Goal: Submit feedback/report problem

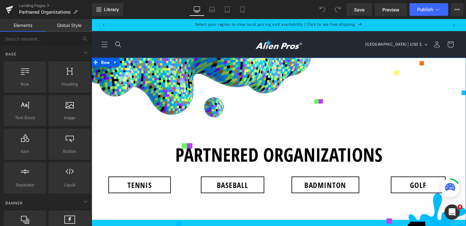
scroll to position [103, 0]
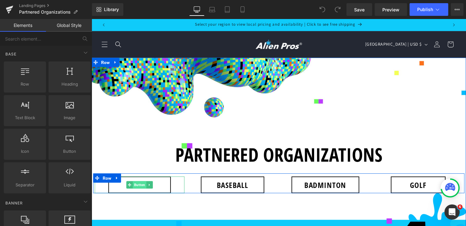
click at [142, 185] on span "Button" at bounding box center [141, 189] width 14 height 8
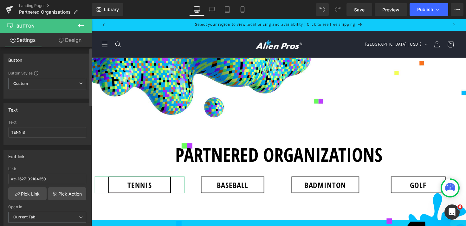
scroll to position [54, 0]
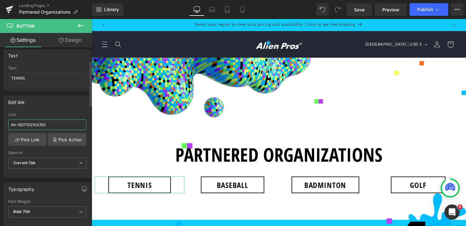
click at [41, 125] on input "#e-1627102104350" at bounding box center [47, 125] width 78 height 10
click at [57, 140] on link "Pick Action" at bounding box center [67, 139] width 38 height 13
click at [54, 107] on div "Edit link #e-1627102104350 Link #e-1627102104350 Pick Link Pick Action Current …" at bounding box center [47, 134] width 95 height 87
click at [31, 146] on div "#e-1627102104350 Link #e-1627102104350 Pick Link Pick Action Current Tab New Ta…" at bounding box center [47, 145] width 87 height 65
click at [33, 139] on link "Pick Link" at bounding box center [27, 139] width 38 height 13
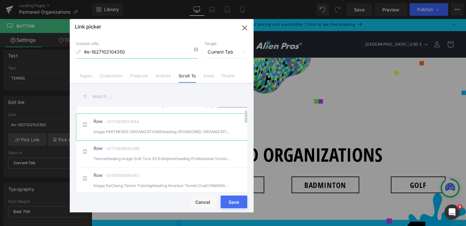
scroll to position [19, 0]
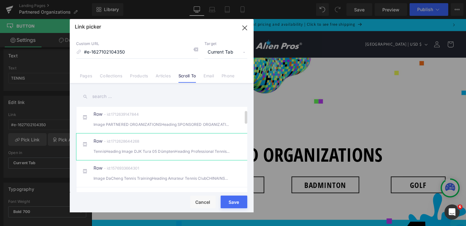
click at [0, 0] on div "Row - id:1712628644268 TennisHeading Image DJK Tura 05 DümptenHeading Professi…" at bounding box center [0, 0] width 0 height 0
click at [232, 202] on div "Rendering Content" at bounding box center [233, 201] width 39 height 7
click at [236, 202] on div "Rendering Content" at bounding box center [233, 201] width 39 height 7
click at [244, 27] on icon "button" at bounding box center [245, 28] width 10 height 10
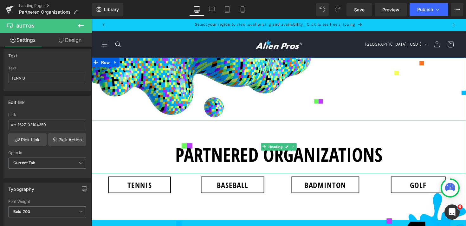
scroll to position [38, 0]
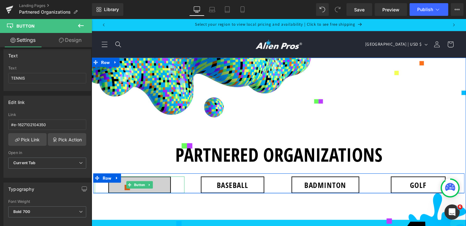
click at [144, 180] on div "TENNIS Button" at bounding box center [141, 188] width 92 height 17
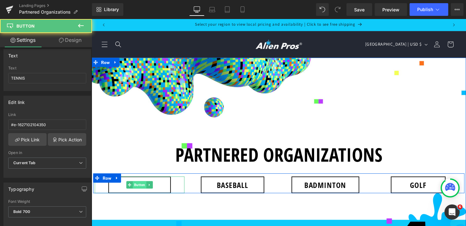
click at [143, 185] on span "Button" at bounding box center [141, 189] width 14 height 8
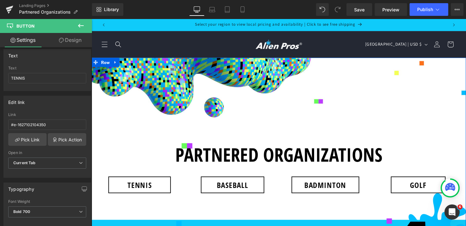
scroll to position [118, 0]
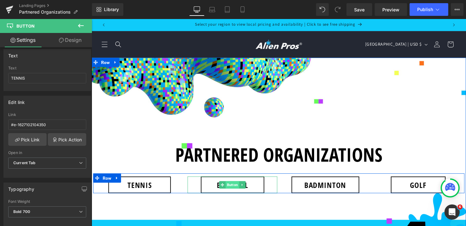
click at [238, 185] on span "Button" at bounding box center [236, 189] width 14 height 8
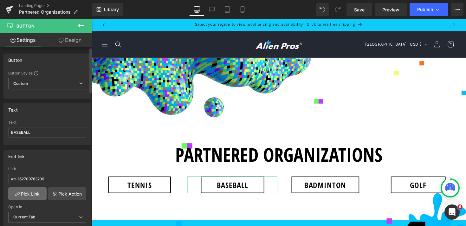
click at [33, 193] on link "Pick Link" at bounding box center [27, 193] width 38 height 13
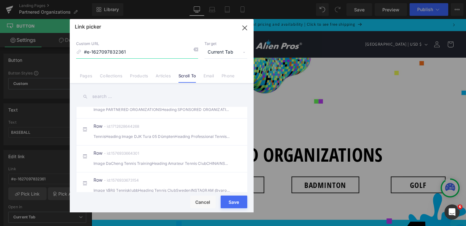
scroll to position [17, 0]
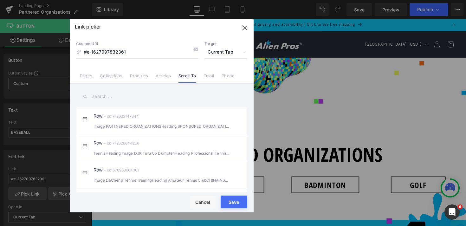
click at [145, 94] on input "text" at bounding box center [161, 96] width 171 height 14
type input "a"
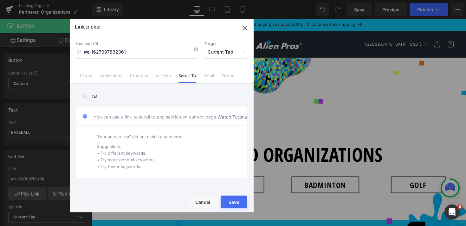
type input "b"
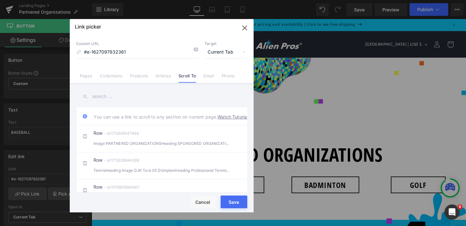
click at [244, 29] on icon "button" at bounding box center [245, 28] width 10 height 10
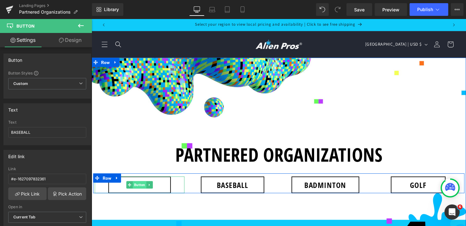
click at [140, 185] on span "Button" at bounding box center [141, 189] width 14 height 8
click at [232, 185] on span "Button" at bounding box center [236, 189] width 14 height 8
click at [138, 185] on span "Button" at bounding box center [141, 189] width 14 height 8
click at [322, 187] on icon at bounding box center [320, 189] width 3 height 4
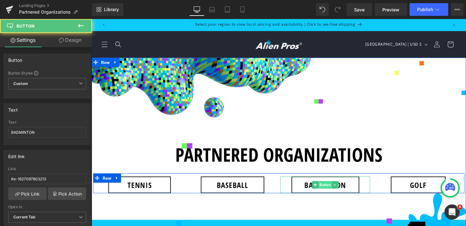
click at [324, 185] on span "Button" at bounding box center [331, 189] width 14 height 8
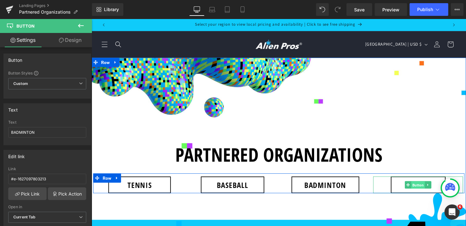
click at [425, 185] on span "Button" at bounding box center [426, 189] width 14 height 8
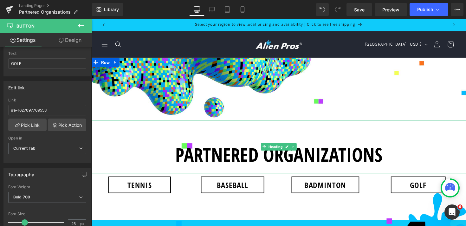
scroll to position [73, 0]
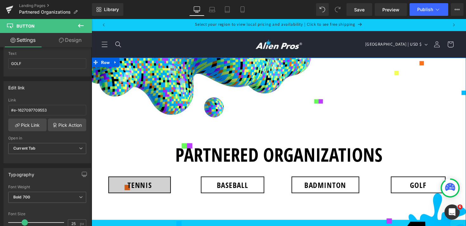
click at [138, 180] on div "TENNIS Button" at bounding box center [141, 188] width 92 height 17
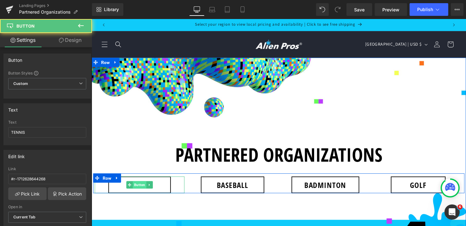
click at [142, 185] on span "Button" at bounding box center [141, 189] width 14 height 8
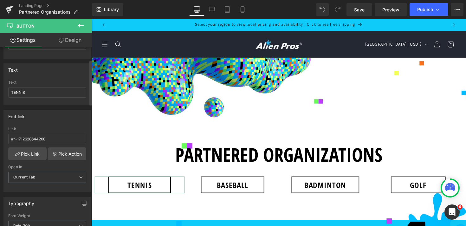
scroll to position [50, 0]
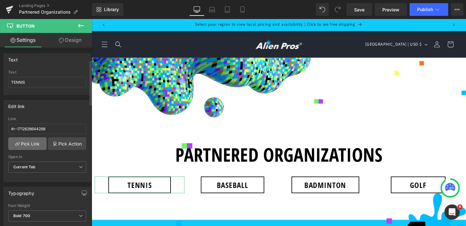
click at [32, 145] on link "Pick Link" at bounding box center [27, 143] width 38 height 13
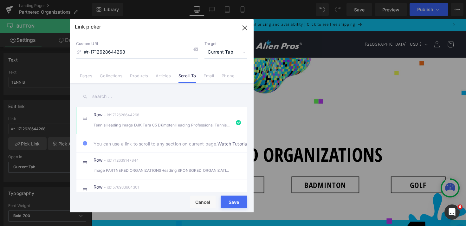
click at [238, 203] on div "Rendering Content" at bounding box center [233, 201] width 39 height 7
click at [228, 205] on button "Save" at bounding box center [234, 202] width 27 height 13
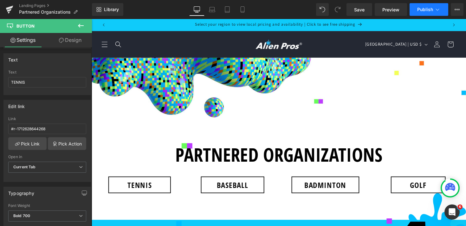
click at [430, 10] on span "Publish" at bounding box center [425, 9] width 16 height 5
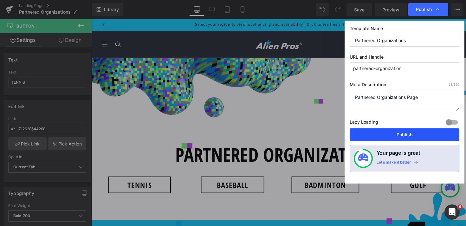
click at [401, 134] on button "Publish" at bounding box center [405, 134] width 110 height 13
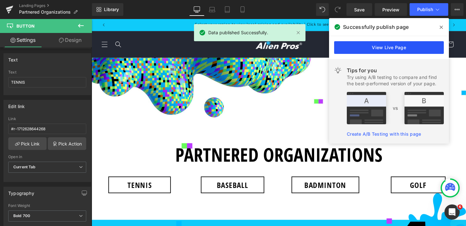
click at [0, 0] on link "View Live Page" at bounding box center [0, 0] width 0 height 0
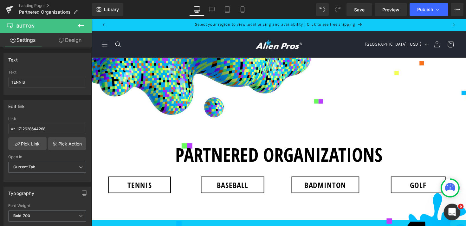
click at [450, 214] on icon "Open Intercom Messenger" at bounding box center [451, 211] width 10 height 10
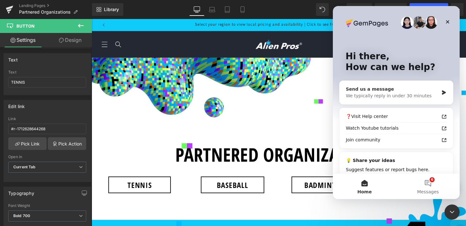
click at [395, 93] on div "We typically reply in under 30 minutes" at bounding box center [392, 96] width 93 height 7
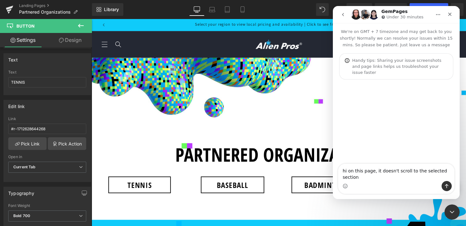
click at [375, 173] on textarea "hi on this page, it doesn't scroll to the selected section" at bounding box center [396, 172] width 116 height 17
drag, startPoint x: 432, startPoint y: 172, endPoint x: 412, endPoint y: 172, distance: 20.0
click at [412, 172] on textarea "hi on this page, our top 4 buttons it doesn't scroll to the selected section" at bounding box center [396, 172] width 116 height 17
type textarea "hi on this page, our top 4 buttons don't scroll to the selected section"
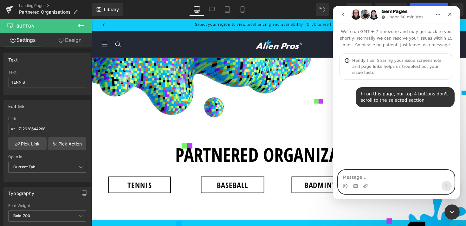
click at [373, 179] on textarea "Message…" at bounding box center [396, 175] width 116 height 11
paste textarea "[URL][DOMAIN_NAME][DOMAIN_NAME]"
type textarea "[URL][DOMAIN_NAME][DOMAIN_NAME]"
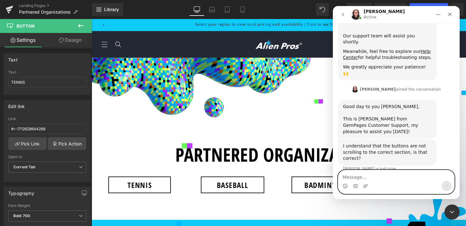
scroll to position [122, 0]
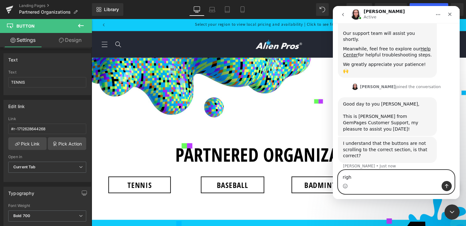
type textarea "right"
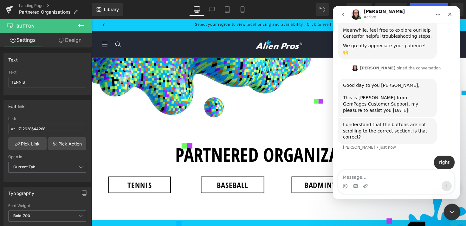
click at [449, 212] on icon "Close Intercom Messenger" at bounding box center [451, 211] width 8 height 8
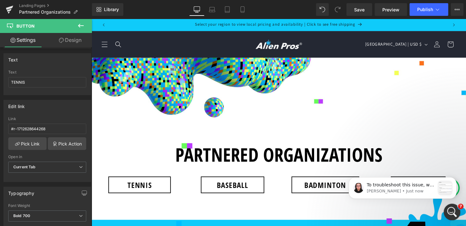
scroll to position [258, 0]
click at [406, 190] on p "[PERSON_NAME] • Just now" at bounding box center [401, 191] width 68 height 6
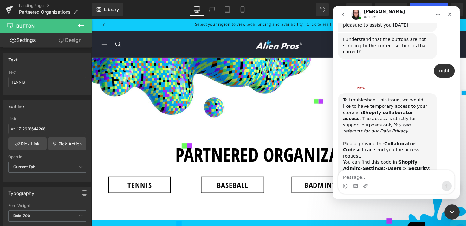
scroll to position [269, 0]
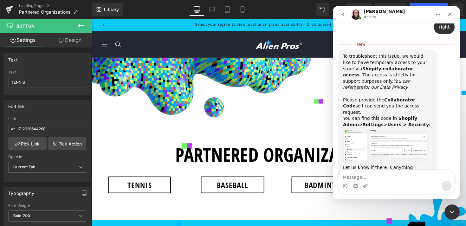
click at [361, 129] on img "Nathan says…" at bounding box center [385, 145] width 85 height 34
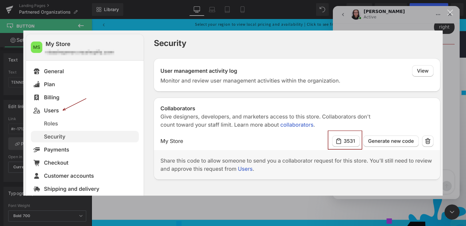
click at [448, 15] on div "Close" at bounding box center [450, 13] width 6 height 6
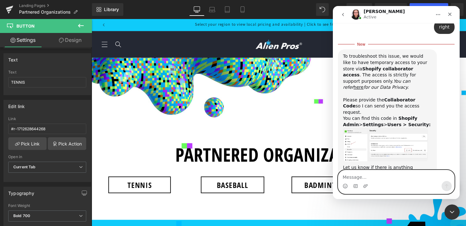
click at [386, 172] on textarea "Message…" at bounding box center [396, 175] width 116 height 11
paste textarea "3806"
type textarea "3806"
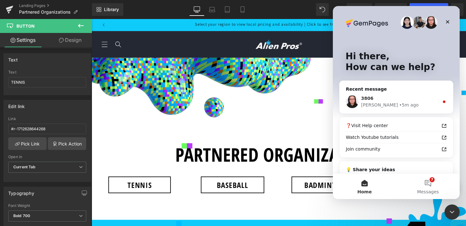
click at [399, 105] on div "• 5m ago" at bounding box center [408, 105] width 19 height 7
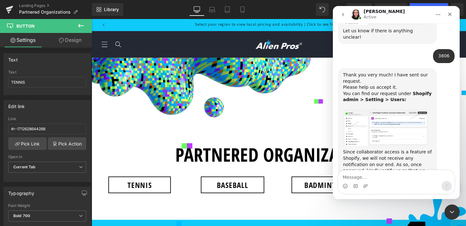
scroll to position [395, 0]
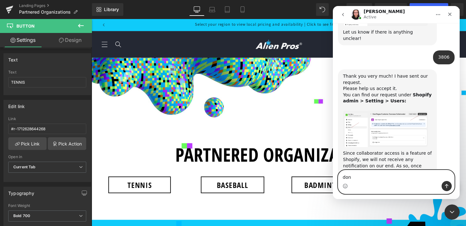
type textarea "done"
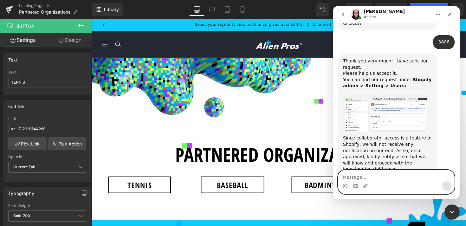
scroll to position [423, 0]
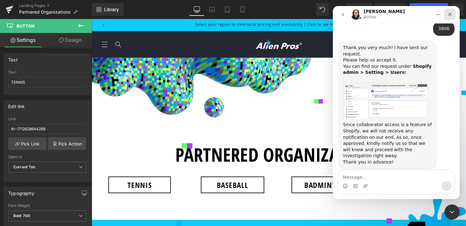
click at [451, 15] on icon "Close" at bounding box center [449, 14] width 5 height 5
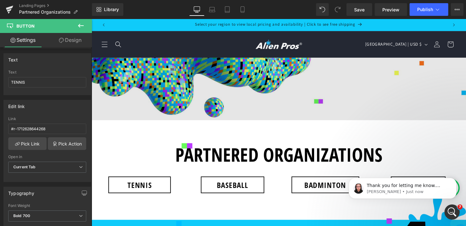
scroll to position [455, 0]
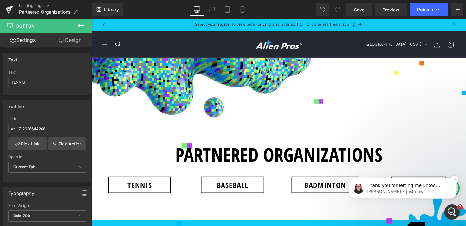
click at [379, 192] on p "[PERSON_NAME] • Just now" at bounding box center [408, 192] width 82 height 6
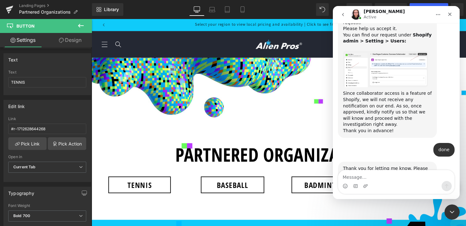
click at [436, 16] on icon "Home" at bounding box center [438, 14] width 5 height 5
click at [437, 13] on icon "Home" at bounding box center [438, 14] width 5 height 5
click at [449, 17] on div "Close" at bounding box center [449, 14] width 11 height 11
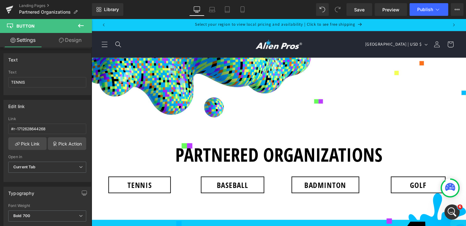
scroll to position [2732, 0]
click at [0, 0] on icon at bounding box center [0, 0] width 0 height 0
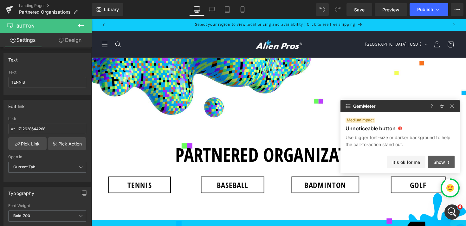
click at [443, 162] on button "Show it" at bounding box center [441, 162] width 27 height 13
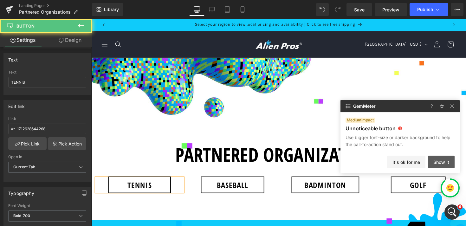
scroll to position [311, 0]
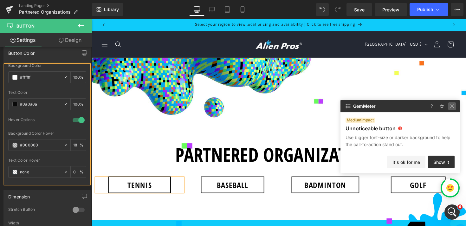
click at [452, 109] on img at bounding box center [452, 106] width 8 height 8
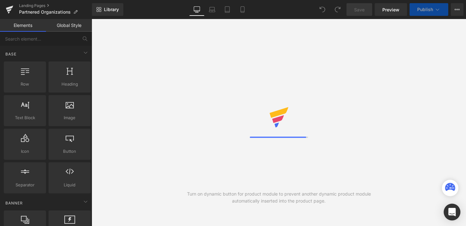
click at [0, 0] on icon "Open Intercom Messenger" at bounding box center [0, 0] width 0 height 0
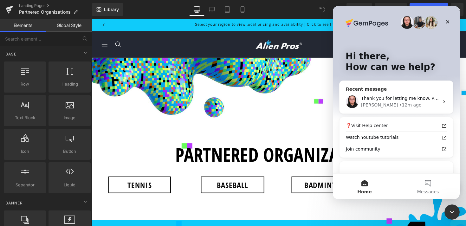
click at [406, 106] on div "[PERSON_NAME] • 12m ago" at bounding box center [400, 105] width 78 height 7
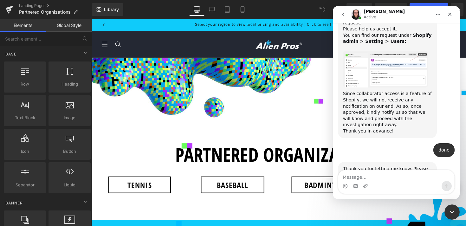
scroll to position [455, 0]
type textarea "ok"
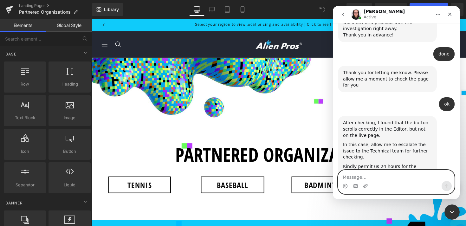
scroll to position [564, 0]
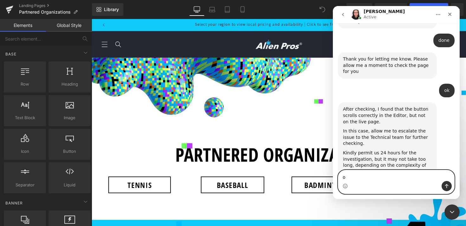
type textarea "ok"
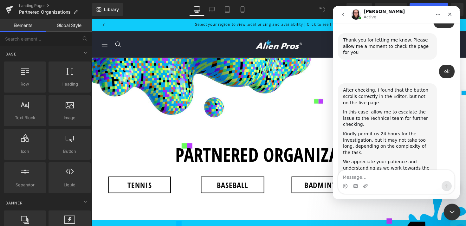
click at [450, 209] on icon "Close Intercom Messenger" at bounding box center [451, 211] width 8 height 8
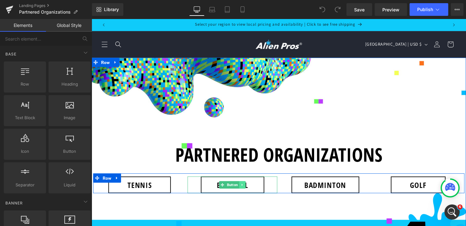
click at [248, 192] on link at bounding box center [246, 189] width 7 height 8
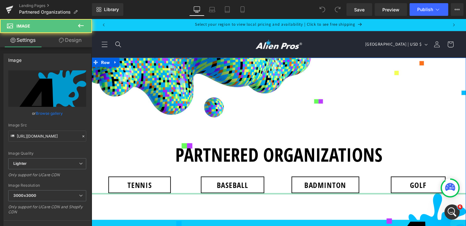
click at [239, 198] on div at bounding box center [284, 199] width 384 height 2
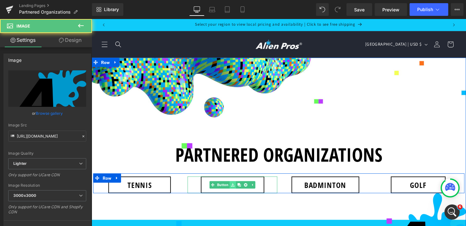
click at [236, 192] on link at bounding box center [236, 189] width 7 height 8
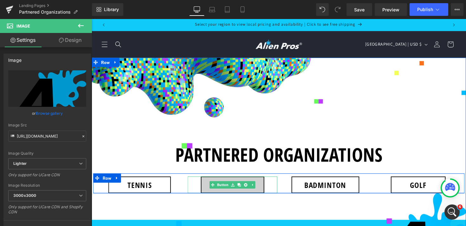
click at [207, 191] on link "BASEBALL" at bounding box center [236, 188] width 65 height 17
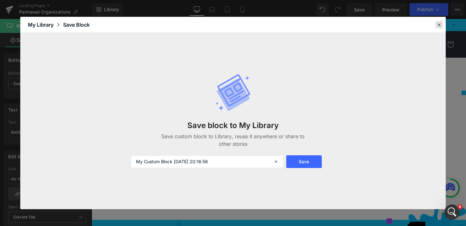
scroll to position [1364, 0]
click at [0, 0] on icon at bounding box center [0, 0] width 0 height 0
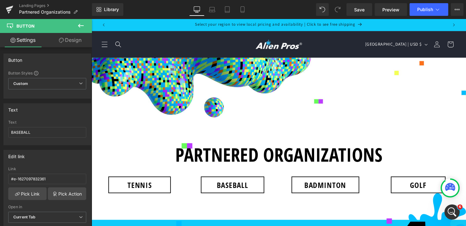
scroll to position [0, 0]
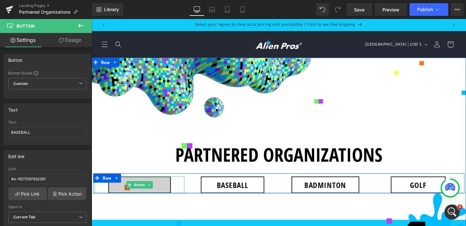
click at [161, 194] on link "TENNIS" at bounding box center [141, 188] width 64 height 17
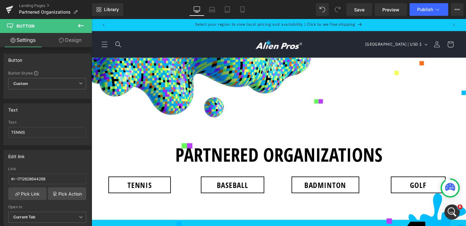
scroll to position [20, 0]
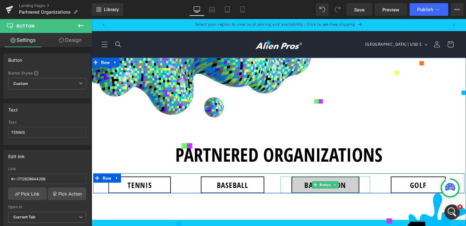
click at [355, 180] on link "BADMINTON" at bounding box center [330, 188] width 69 height 17
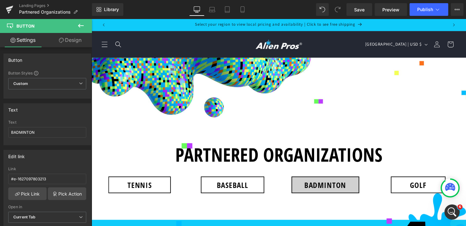
scroll to position [1417, 0]
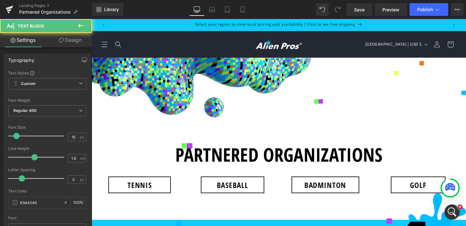
drag, startPoint x: 453, startPoint y: 161, endPoint x: 397, endPoint y: 161, distance: 56.1
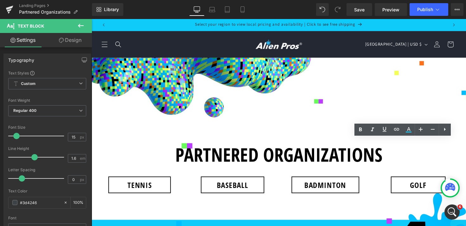
copy font "beaver_falls_youth_baseball"
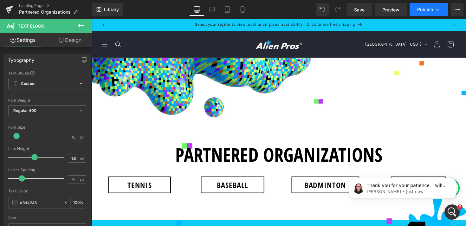
scroll to position [614, 0]
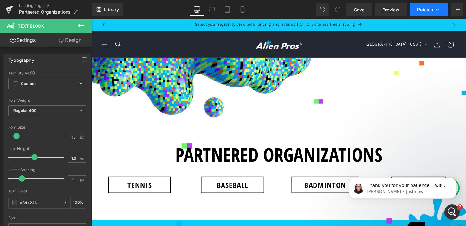
click at [429, 10] on span "Publish" at bounding box center [425, 9] width 16 height 5
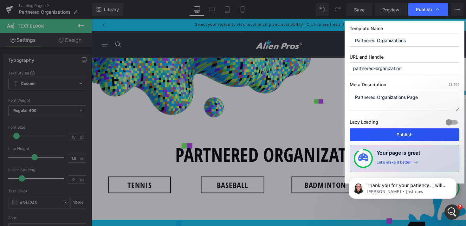
click at [0, 0] on button "Publish" at bounding box center [0, 0] width 0 height 0
